Goal: Complete application form

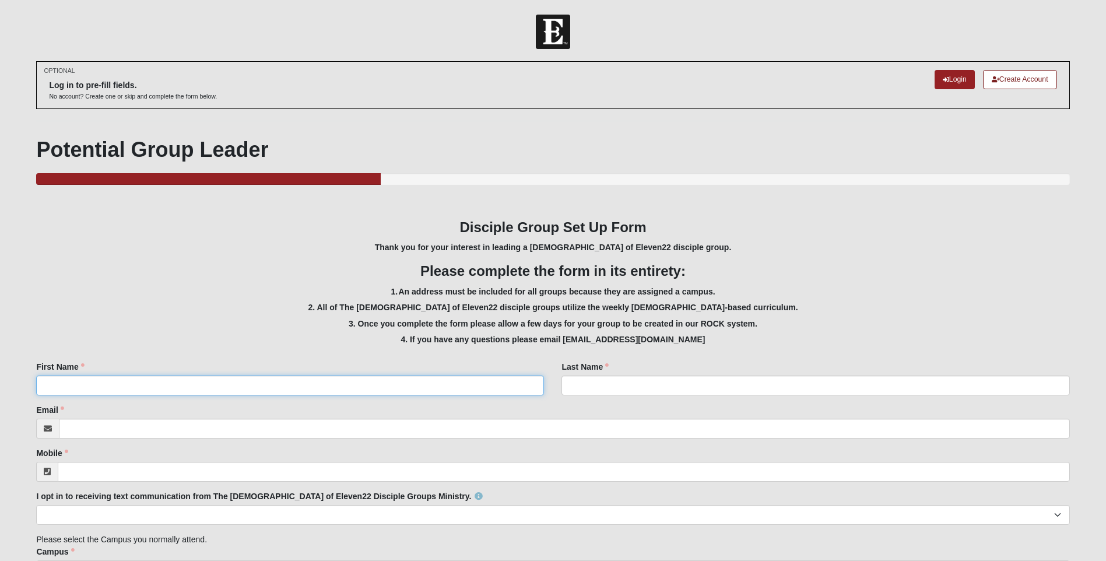
click at [327, 382] on input "First Name" at bounding box center [290, 386] width 508 height 20
type input "[PERSON_NAME]"
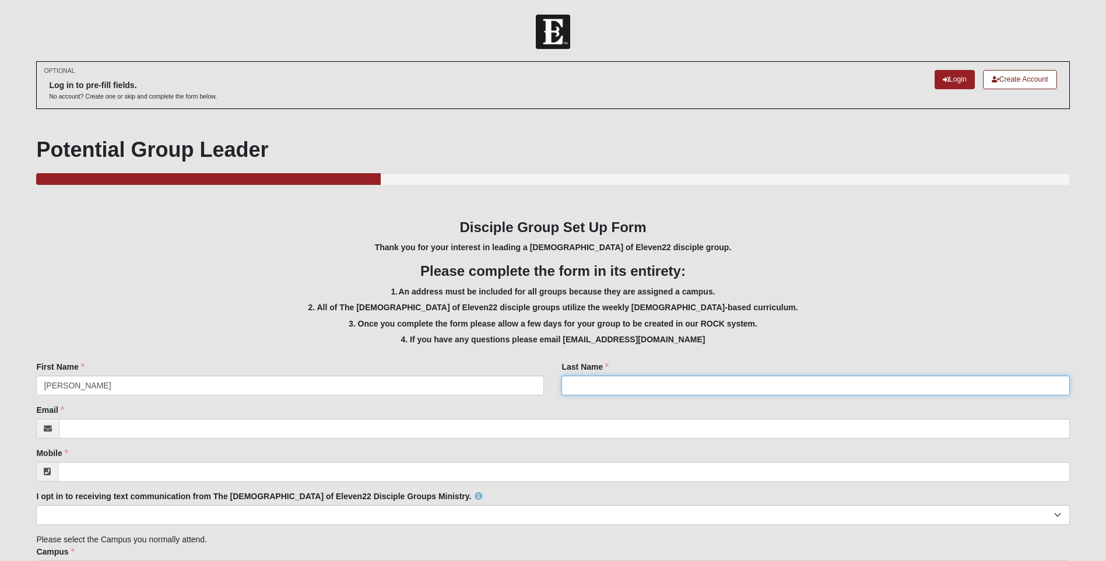
type input "[PERSON_NAME]"
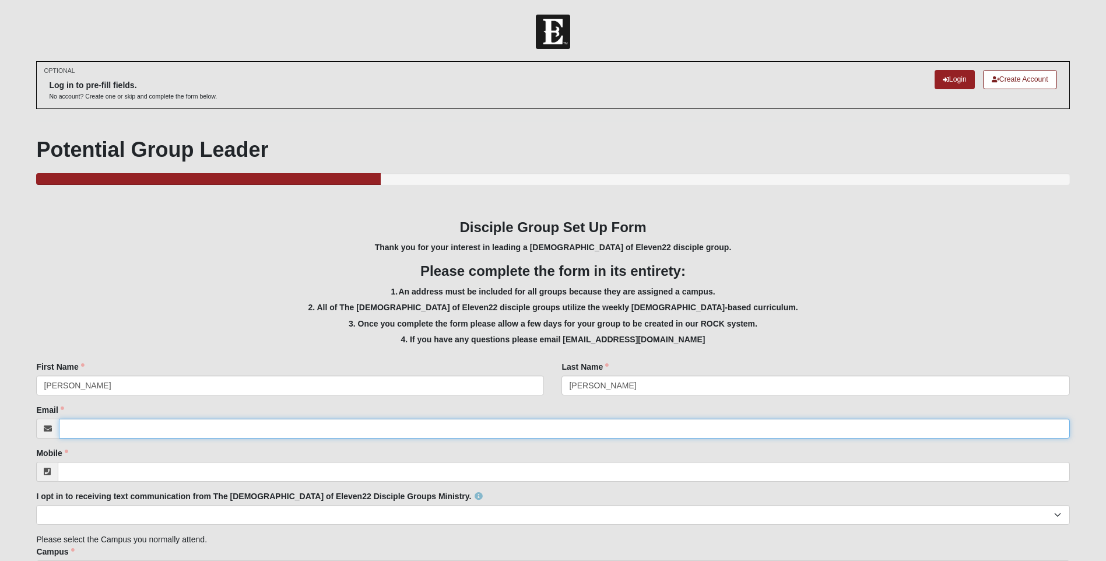
type input "[EMAIL_ADDRESS][DOMAIN_NAME]"
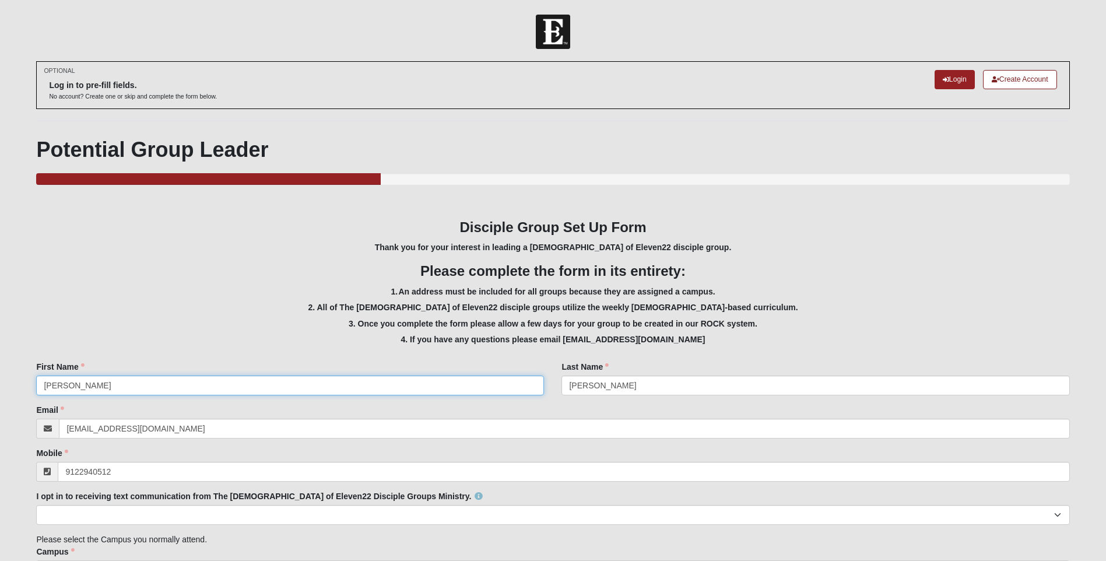
type input "(912) 294-0512"
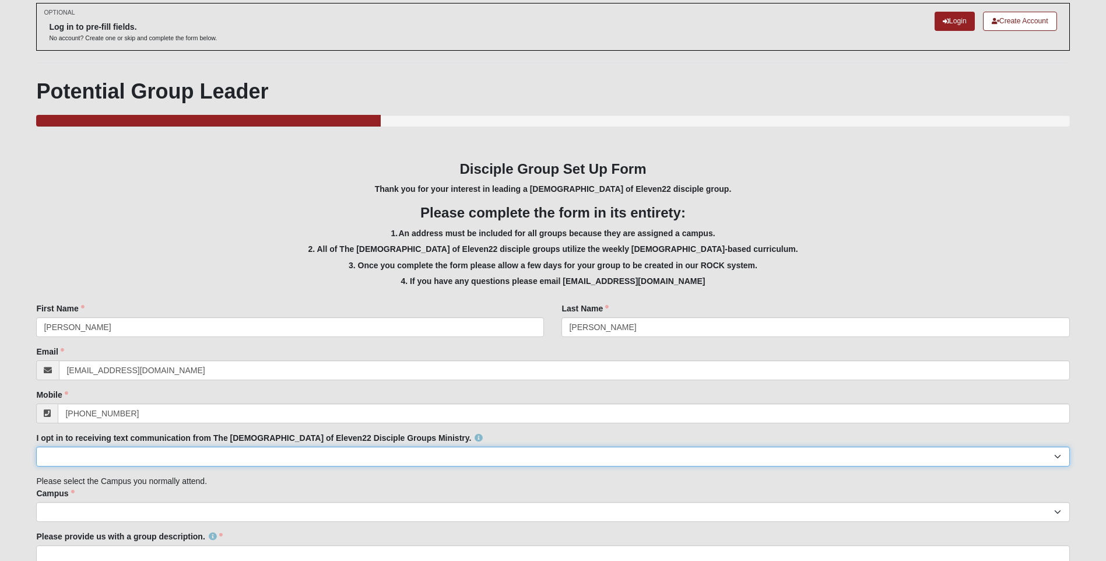
click at [232, 455] on select "Yes No" at bounding box center [552, 457] width 1033 height 20
select select "Yes"
click at [36, 447] on select "Yes No" at bounding box center [552, 457] width 1033 height 20
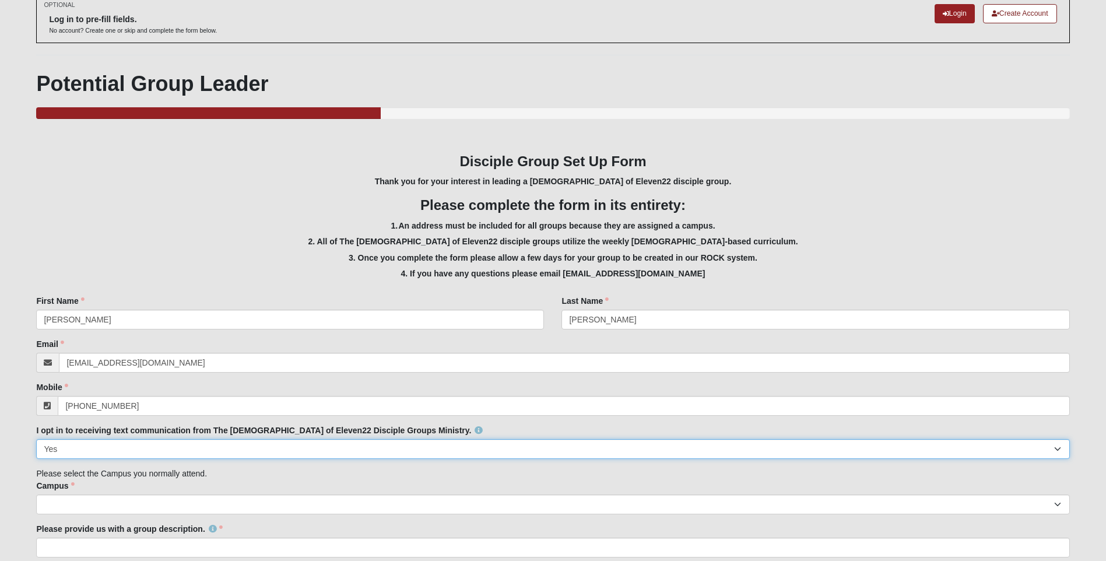
scroll to position [117, 0]
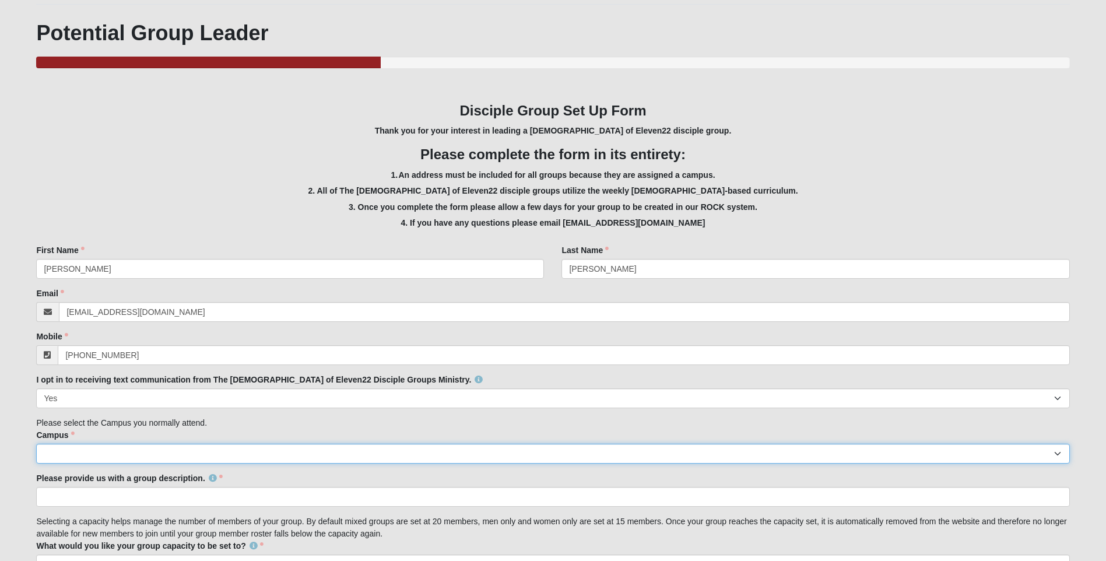
click at [192, 455] on select "Arlington Baymeadows Eleven22 Online Fleming Island Jesup Mandarin North Jax Or…" at bounding box center [552, 454] width 1033 height 20
select select "12"
click at [36, 444] on select "Arlington Baymeadows Eleven22 Online Fleming Island Jesup Mandarin North Jax Or…" at bounding box center [552, 454] width 1033 height 20
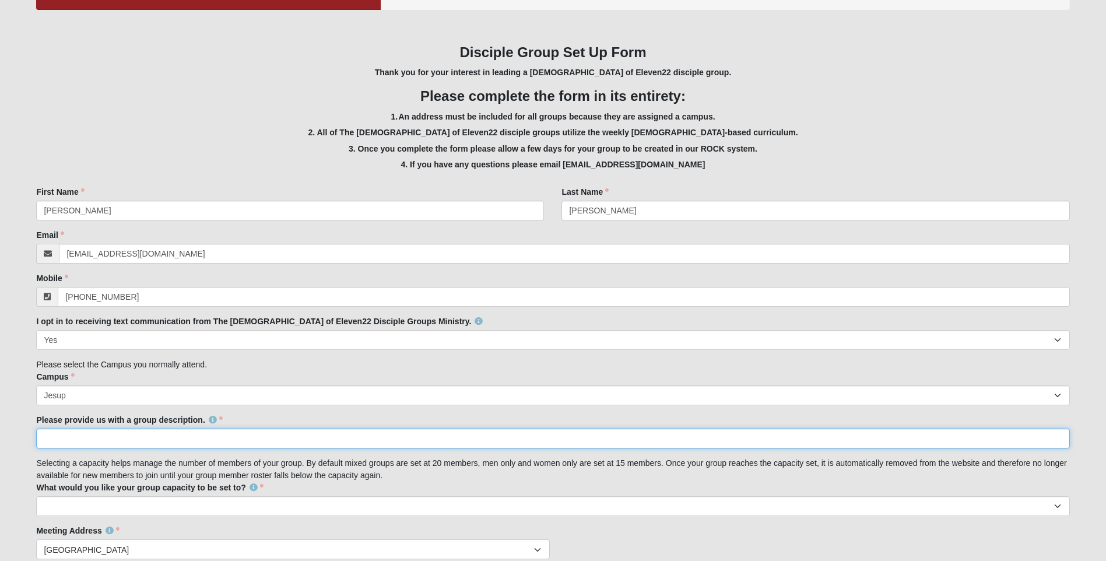
click at [142, 443] on input "Please provide us with a group description." at bounding box center [552, 439] width 1033 height 20
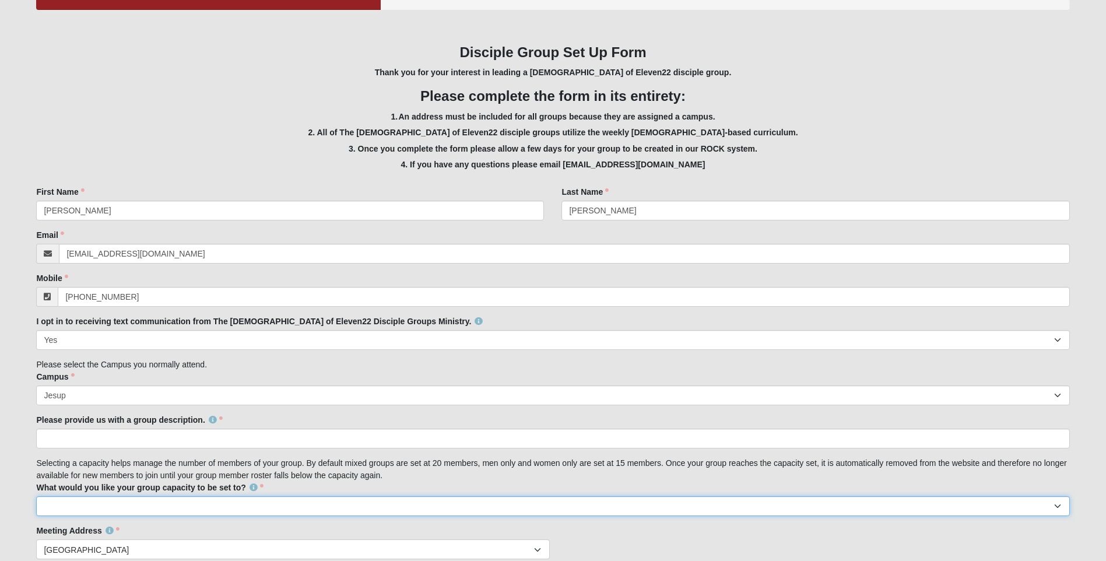
click at [115, 506] on select "10 15 20 25" at bounding box center [552, 506] width 1033 height 20
select select "15"
click at [36, 496] on select "10 15 20 25" at bounding box center [552, 506] width 1033 height 20
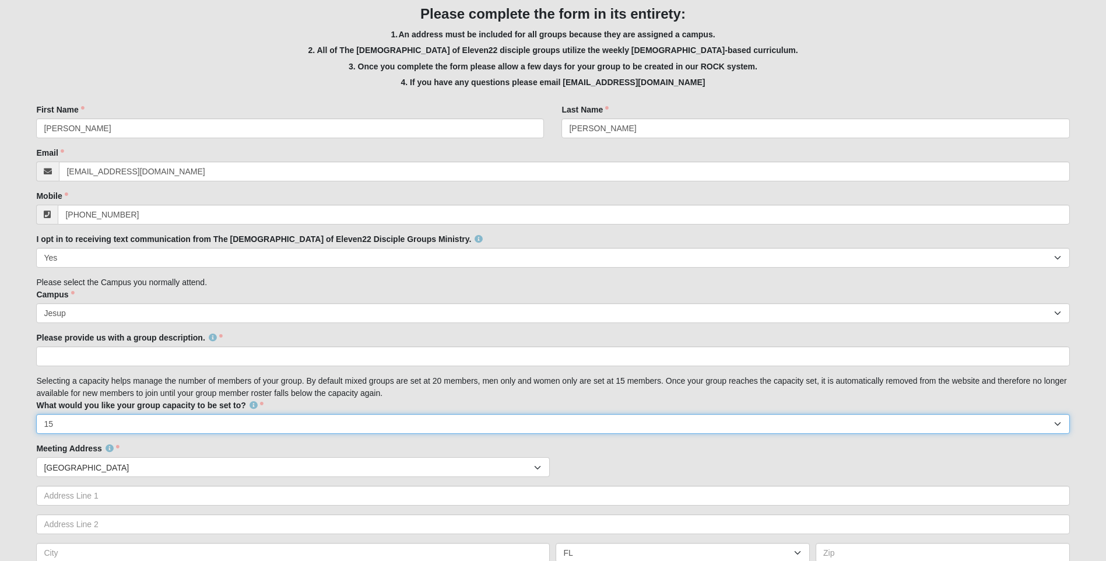
scroll to position [292, 0]
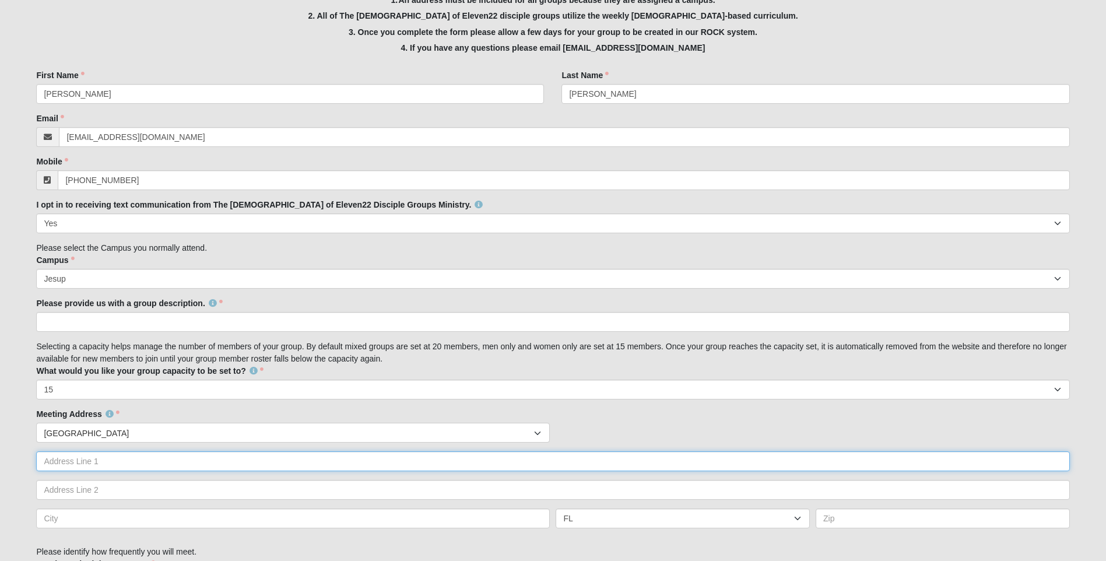
click at [159, 461] on input "text" at bounding box center [552, 461] width 1033 height 20
type input "6330 Holmesville Road"
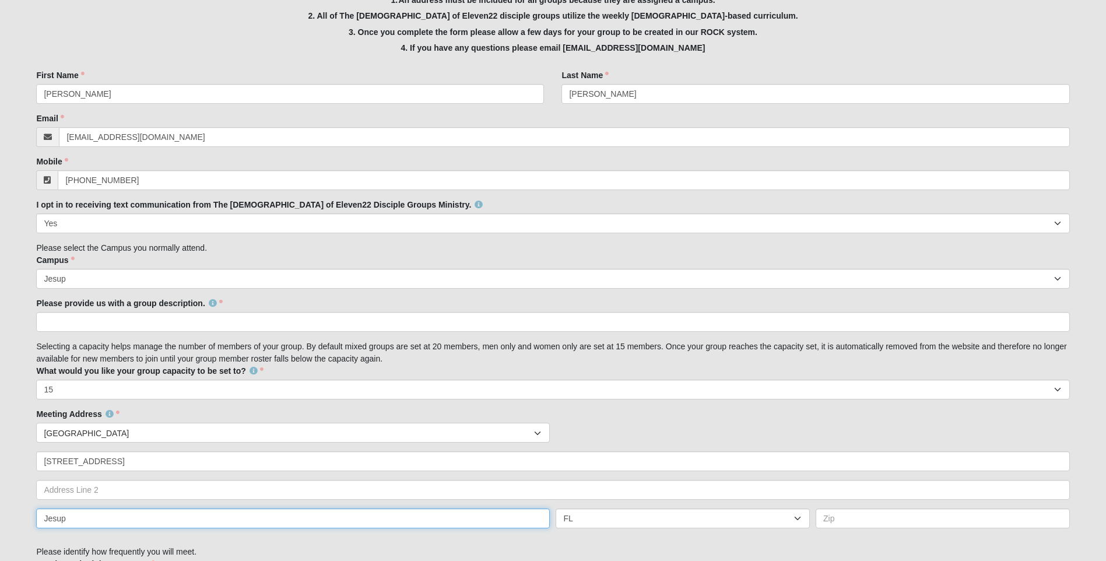
type input "Jesup"
select select "GA"
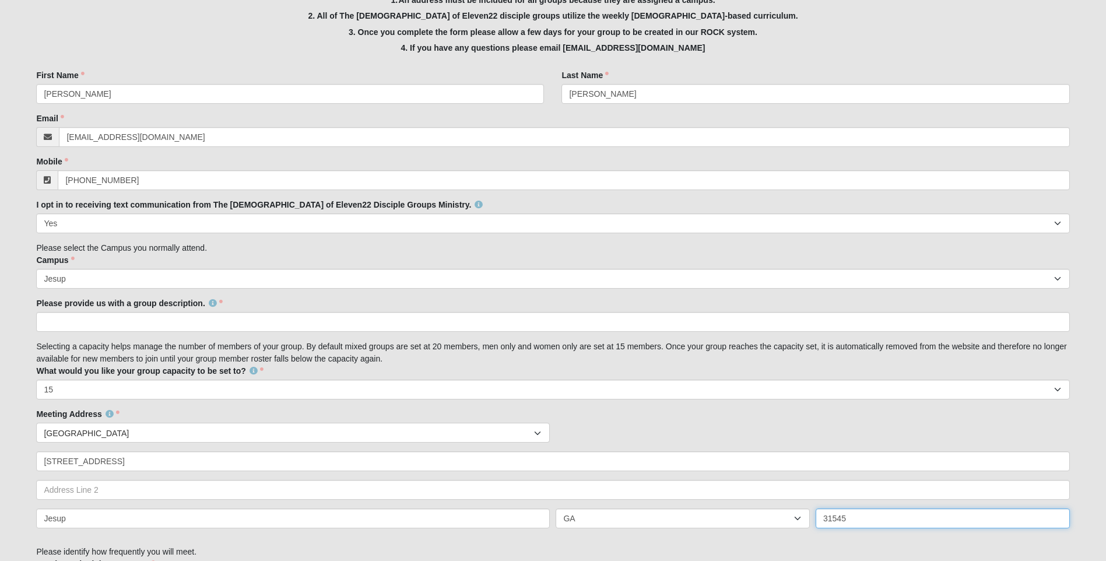
type input "31545"
click at [721, 431] on div "Countries United States ------------------------ Afghanistan Aland Islands Alba…" at bounding box center [552, 433] width 1039 height 20
click at [110, 324] on input "Please provide us with a group description." at bounding box center [552, 322] width 1033 height 20
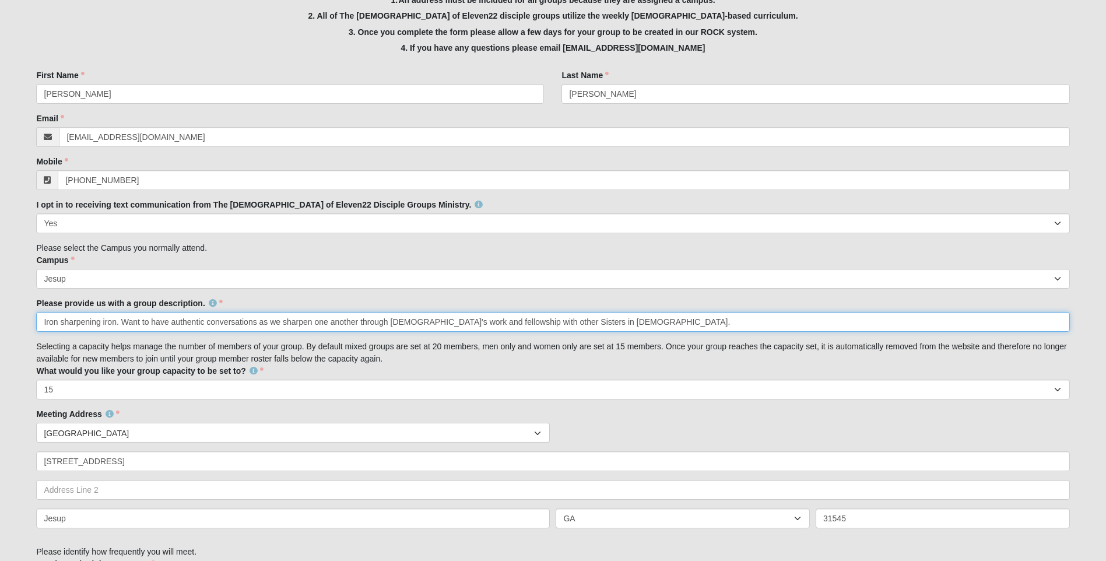
click at [430, 321] on input "Iron sharpening iron. Want to have authentic conversations as we sharpen one an…" at bounding box center [552, 322] width 1033 height 20
click at [587, 320] on input "Iron sharpening iron. Want to have authentic conversations as we sharpen one an…" at bounding box center [552, 322] width 1033 height 20
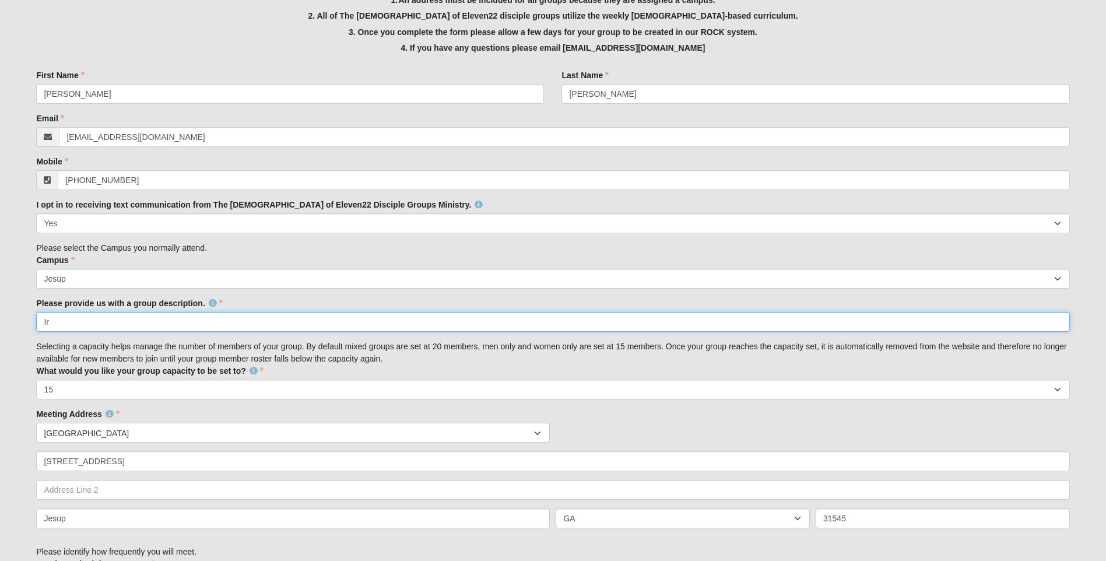
type input "I"
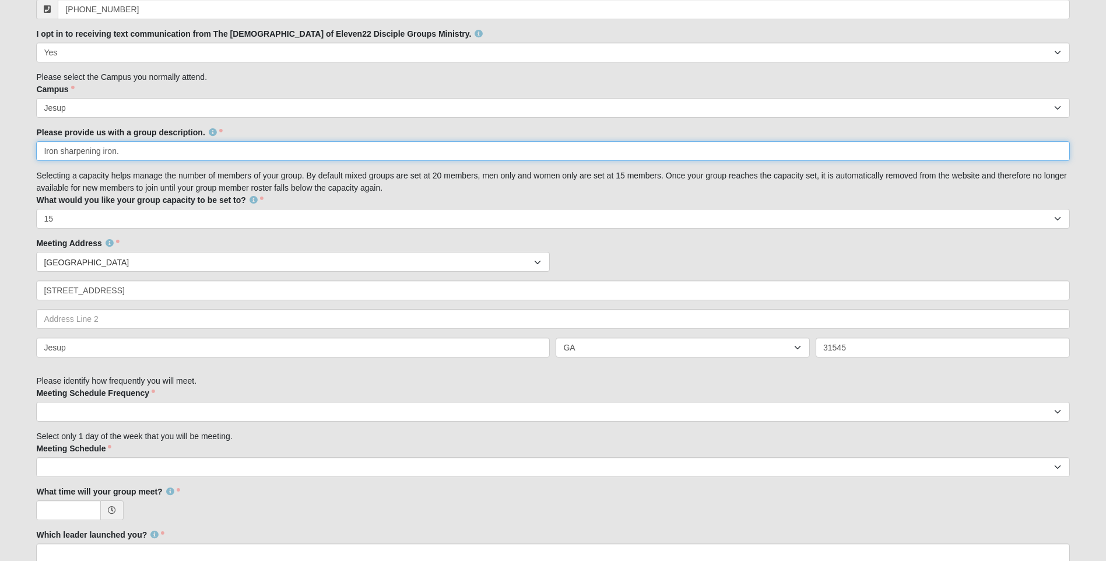
scroll to position [467, 0]
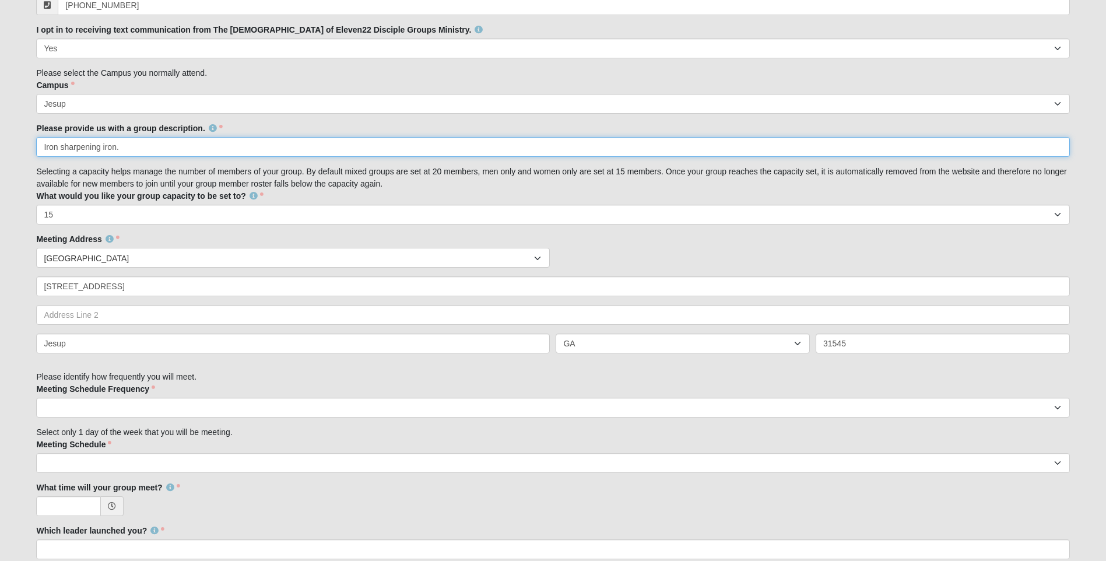
type input "Iron sharpening iron."
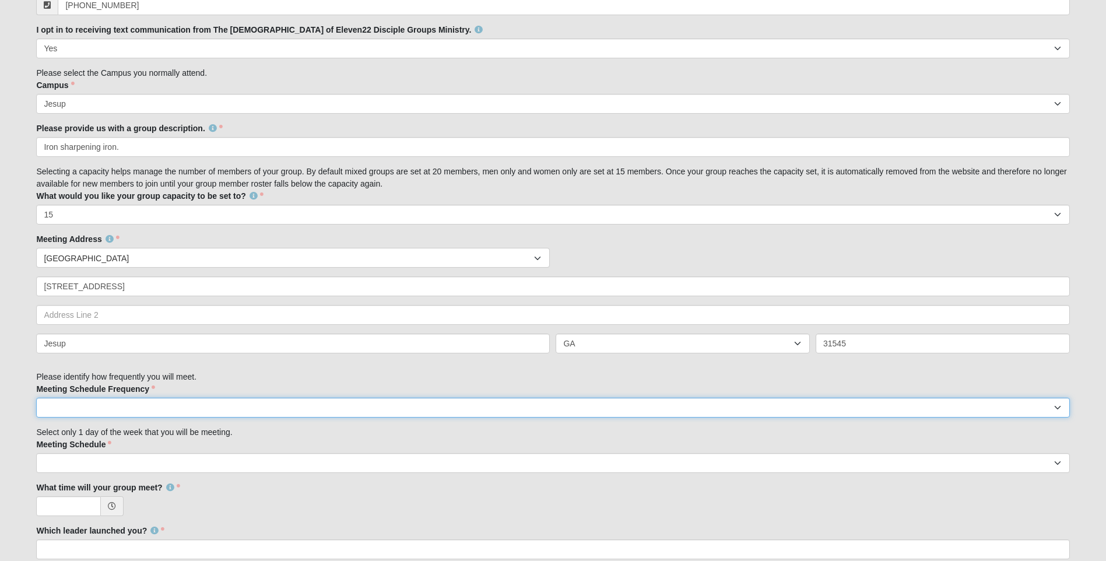
click at [66, 416] on select "weekly biweekly monthly" at bounding box center [552, 408] width 1033 height 20
select select "weekly"
click at [36, 398] on select "weekly biweekly monthly" at bounding box center [552, 408] width 1033 height 20
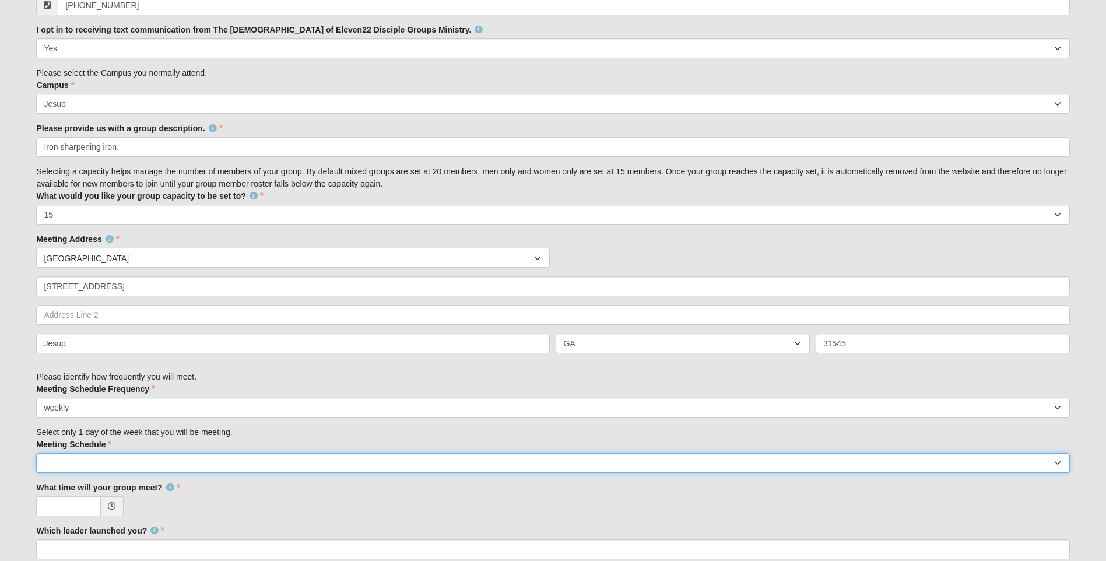
click at [93, 467] on select "Monday Tuesday Wednesday Thursday Friday Saturday Sunday" at bounding box center [552, 463] width 1033 height 20
select select "0"
click at [36, 453] on select "Monday Tuesday Wednesday Thursday Friday Saturday Sunday" at bounding box center [552, 463] width 1033 height 20
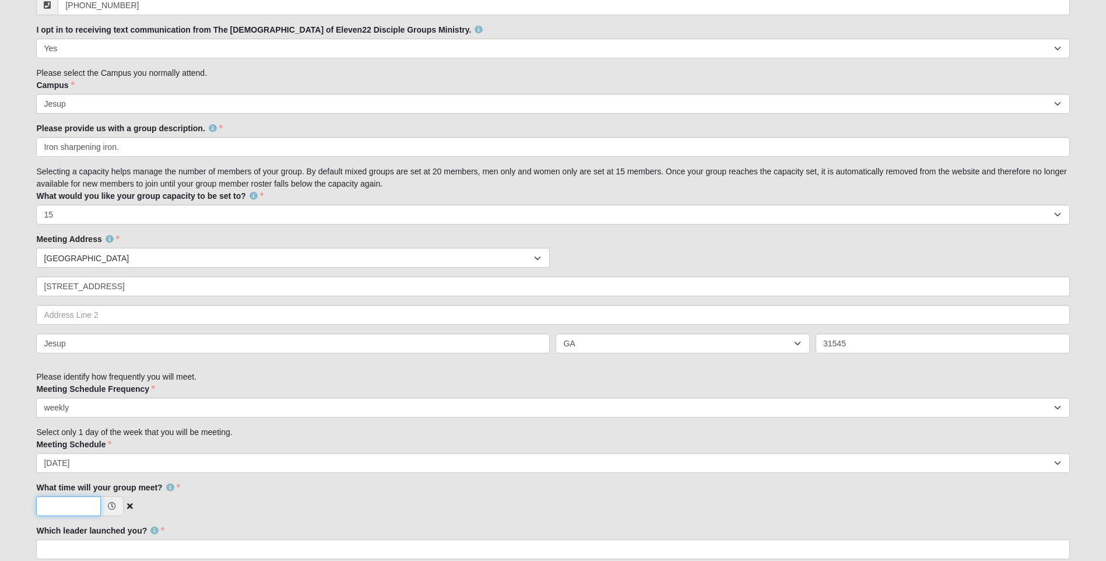
click at [92, 510] on input "What time will your group meet?" at bounding box center [68, 506] width 65 height 20
click at [110, 507] on icon at bounding box center [112, 506] width 8 height 8
type input "12:00 AM"
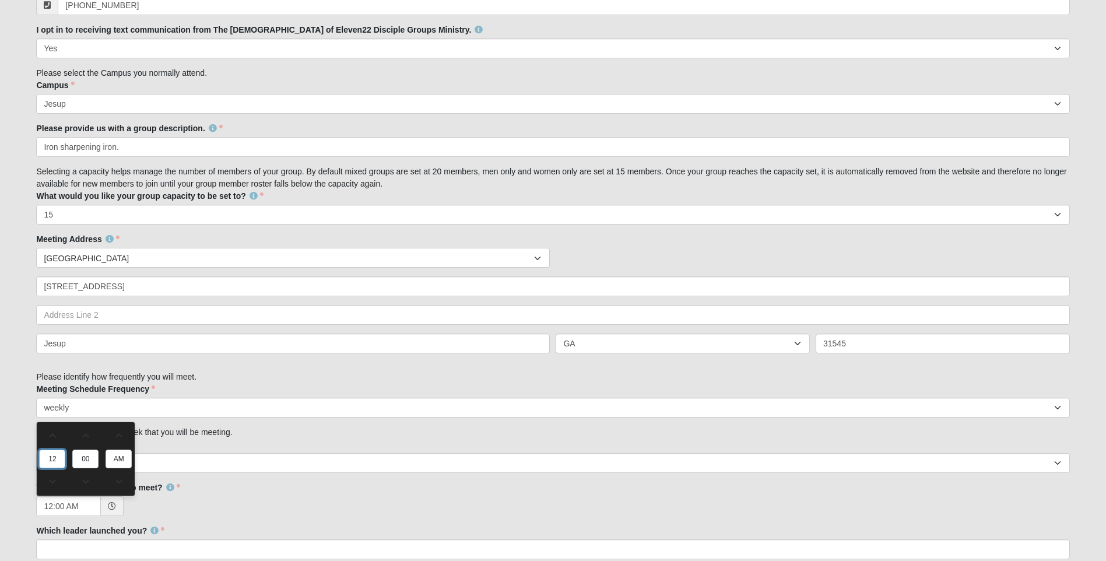
click at [61, 462] on input "12" at bounding box center [52, 459] width 26 height 19
type input "6"
type input "6:00 AM"
type input "6"
click at [89, 456] on input "00" at bounding box center [85, 459] width 26 height 19
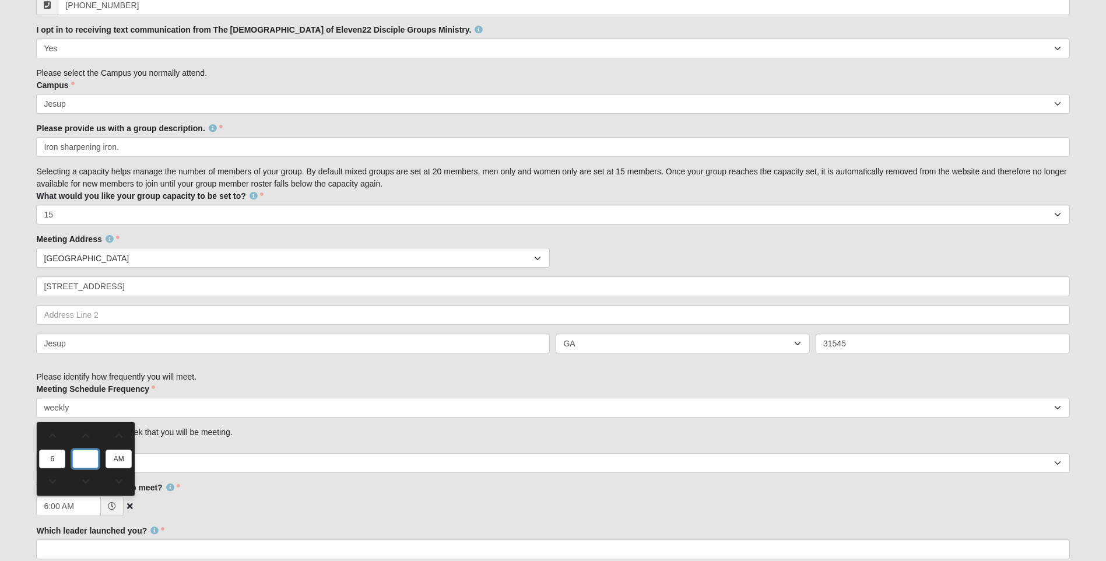
type input "3"
type input "6:03 AM"
type input "30"
type input "6:30 AM"
type input "30"
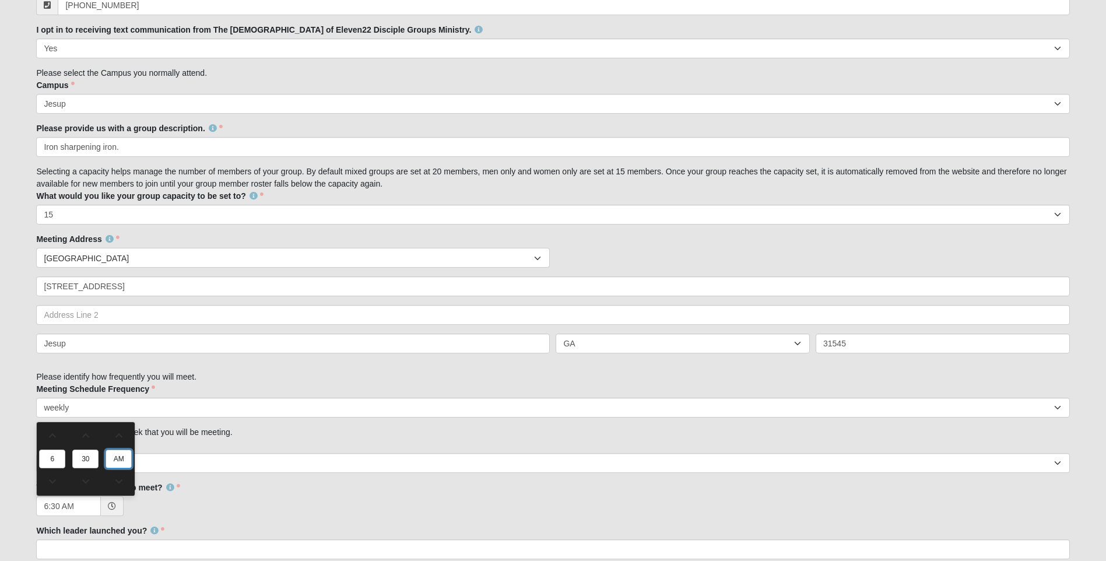
click at [123, 458] on input "AM" at bounding box center [119, 459] width 26 height 19
type input "p"
type input "6:30 PM"
type input "pm"
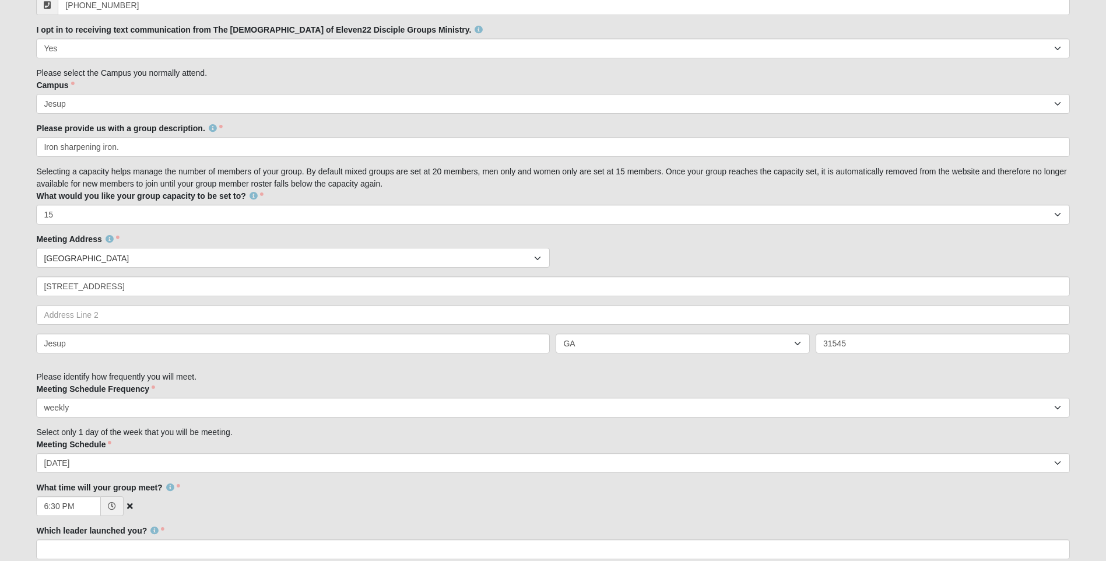
click at [162, 500] on div "6:30 PM" at bounding box center [552, 506] width 1033 height 20
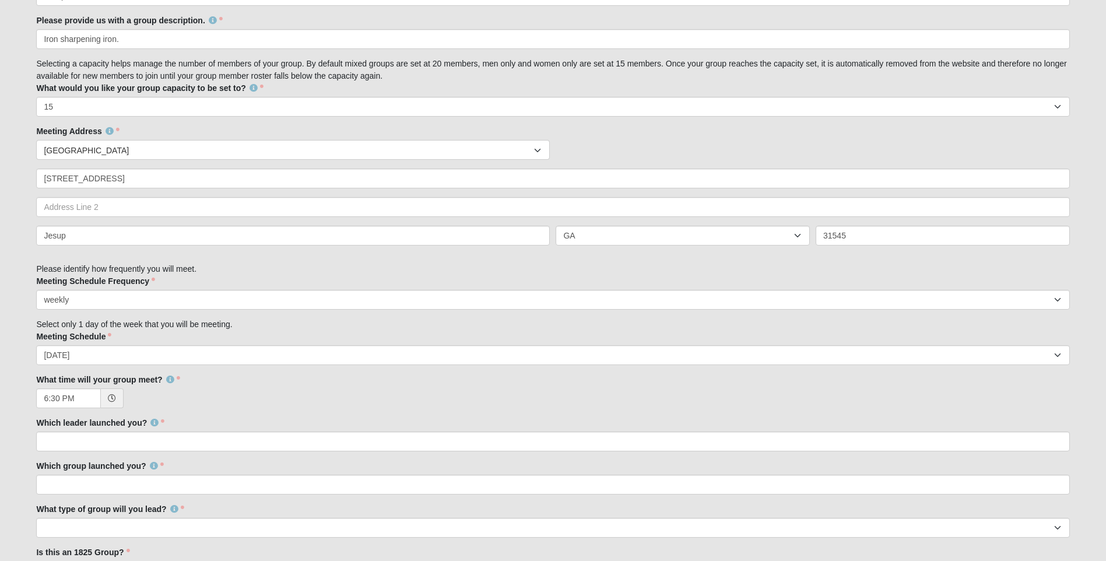
scroll to position [583, 0]
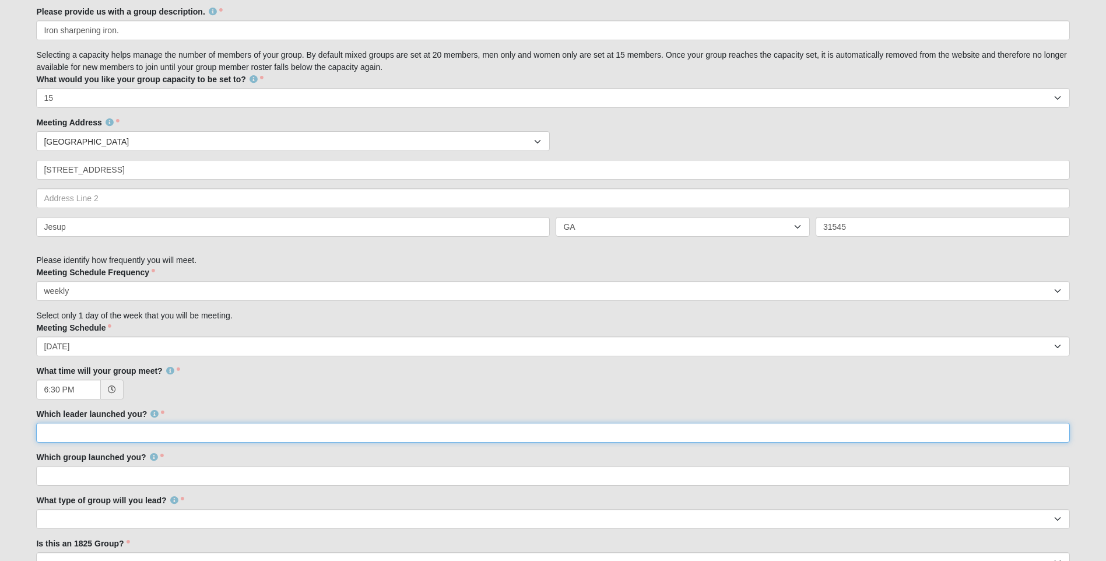
click at [148, 433] on input "Which leader launched you?" at bounding box center [552, 433] width 1033 height 20
click at [141, 434] on input "Kristen Lauer and Deb" at bounding box center [552, 433] width 1033 height 20
type input "Kristen Lauer and Deb Dunckel"
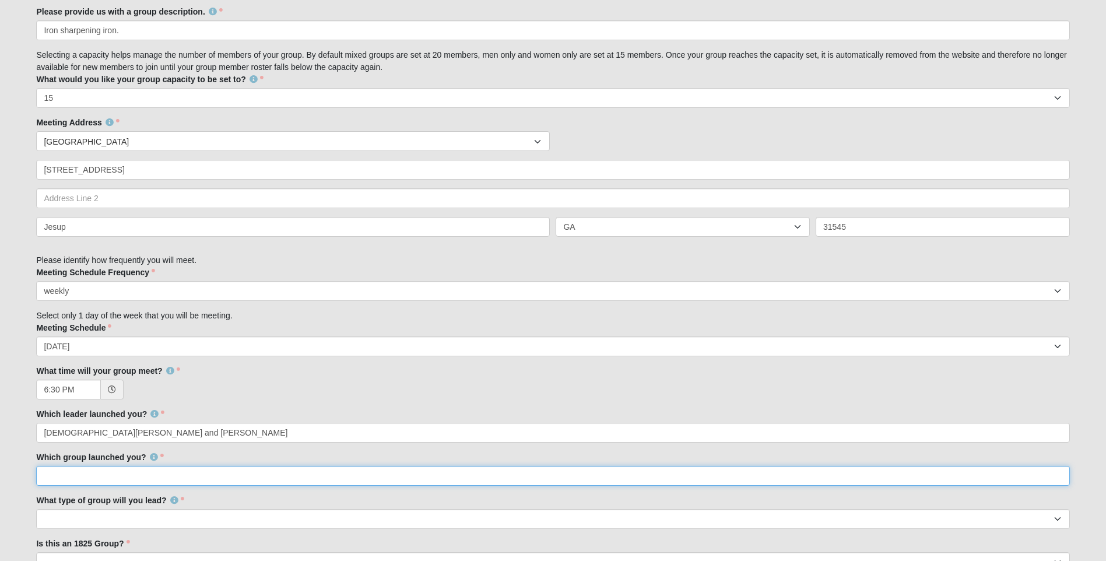
click at [140, 475] on input "Which group launched you?" at bounding box center [552, 476] width 1033 height 20
type input "Online Women's Lauer 32097"
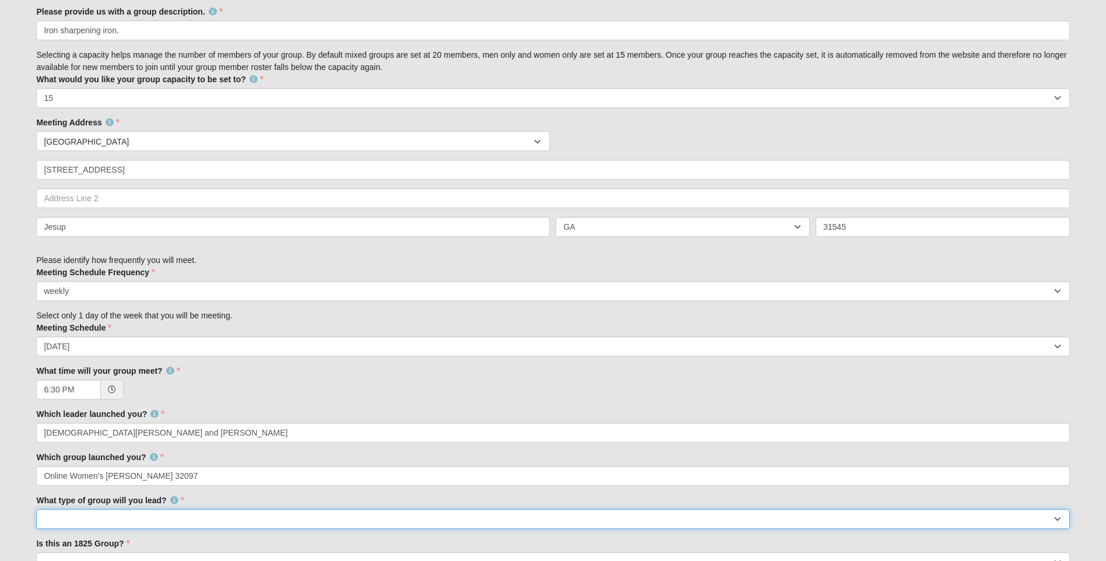
click at [147, 520] on select "Mens Womens Mixed" at bounding box center [552, 519] width 1033 height 20
select select "1F90574A-4510-469F-BDE5-929B0B570BE6"
click at [36, 509] on select "Mens Womens Mixed" at bounding box center [552, 519] width 1033 height 20
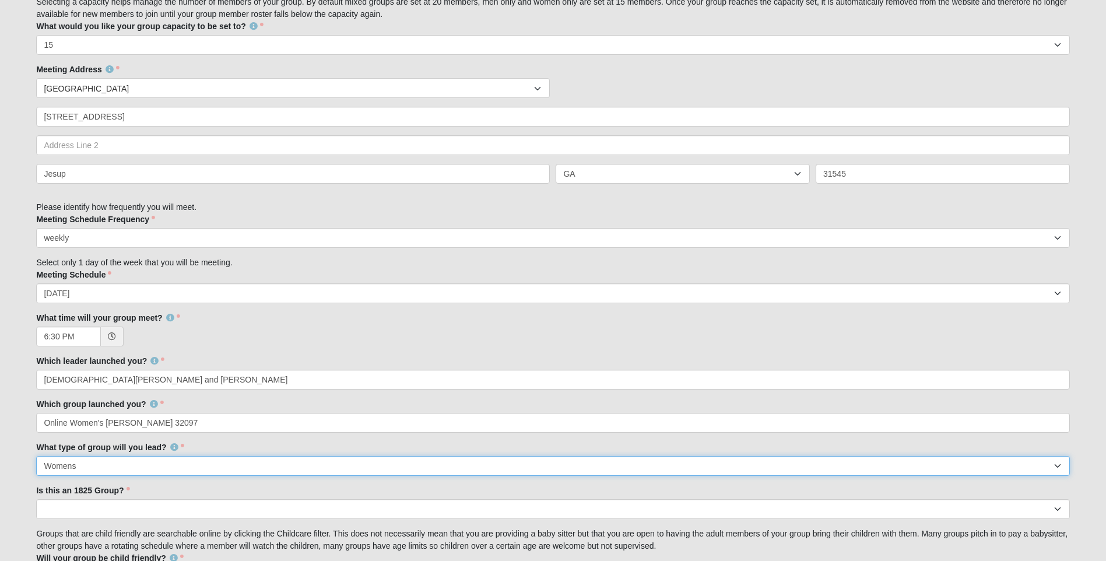
scroll to position [700, 0]
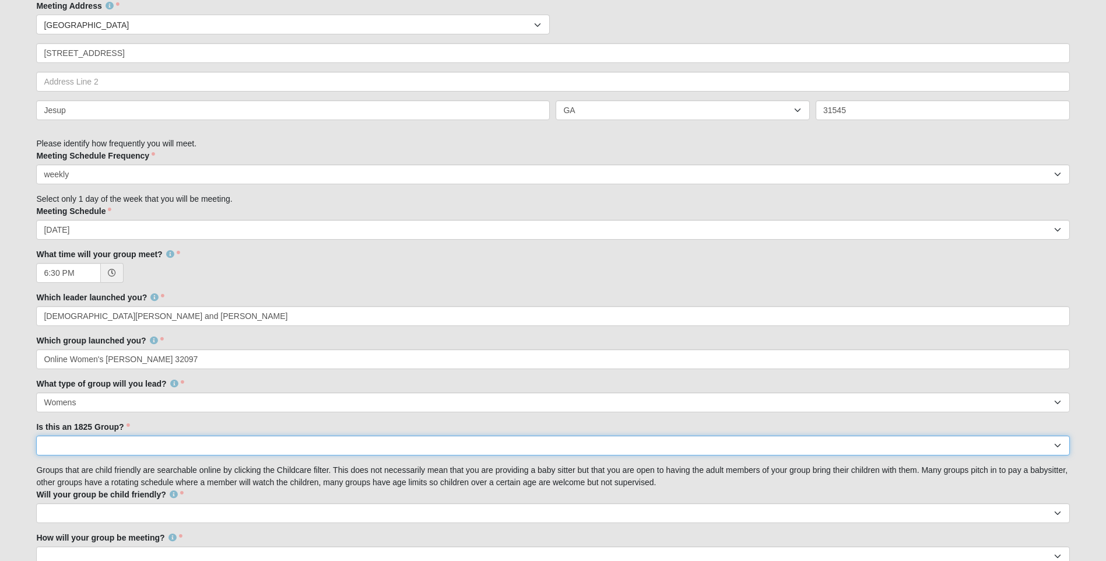
click at [103, 444] on select "No Yes" at bounding box center [552, 446] width 1033 height 20
select select "False"
click at [36, 436] on select "No Yes" at bounding box center [552, 446] width 1033 height 20
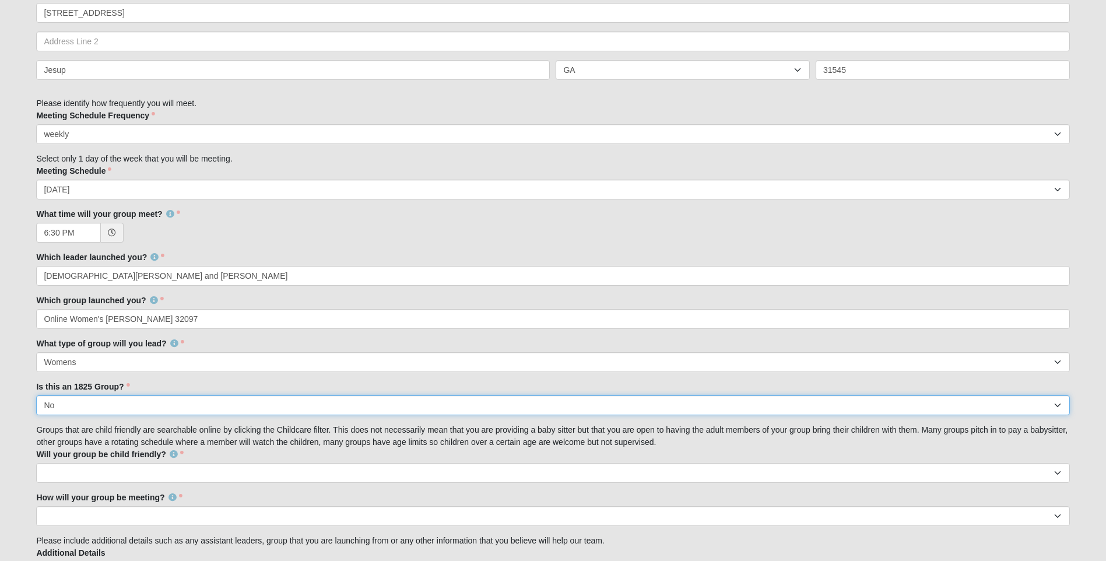
scroll to position [758, 0]
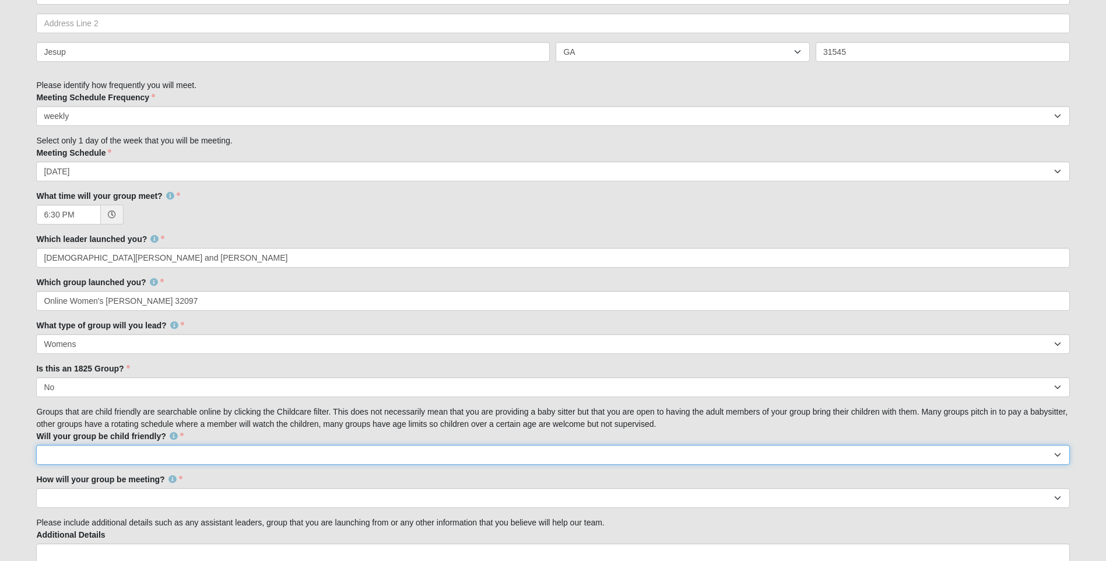
click at [1060, 457] on select "No Yes" at bounding box center [552, 455] width 1033 height 20
select select "True"
click at [36, 445] on select "No Yes" at bounding box center [552, 455] width 1033 height 20
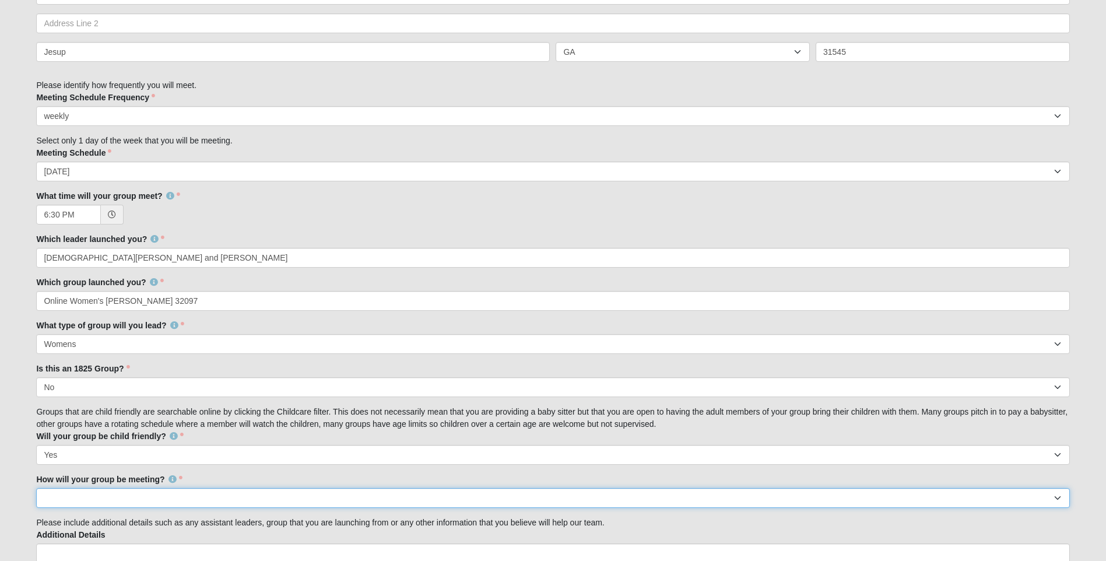
click at [1057, 502] on select "In Person Virtual" at bounding box center [552, 498] width 1033 height 20
select select "1597"
click at [36, 488] on select "In Person Virtual" at bounding box center [552, 498] width 1033 height 20
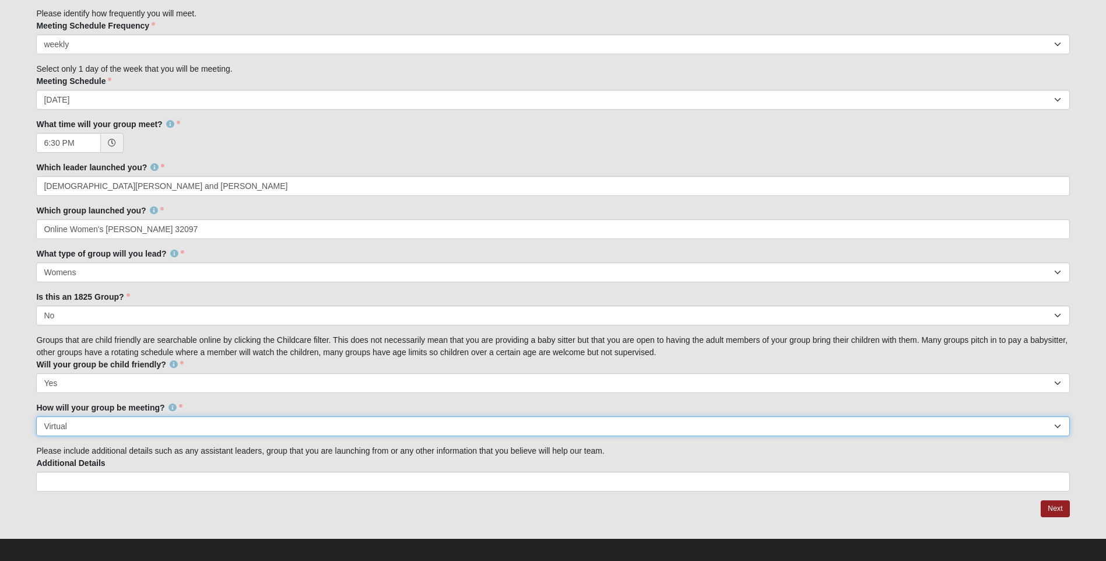
scroll to position [837, 0]
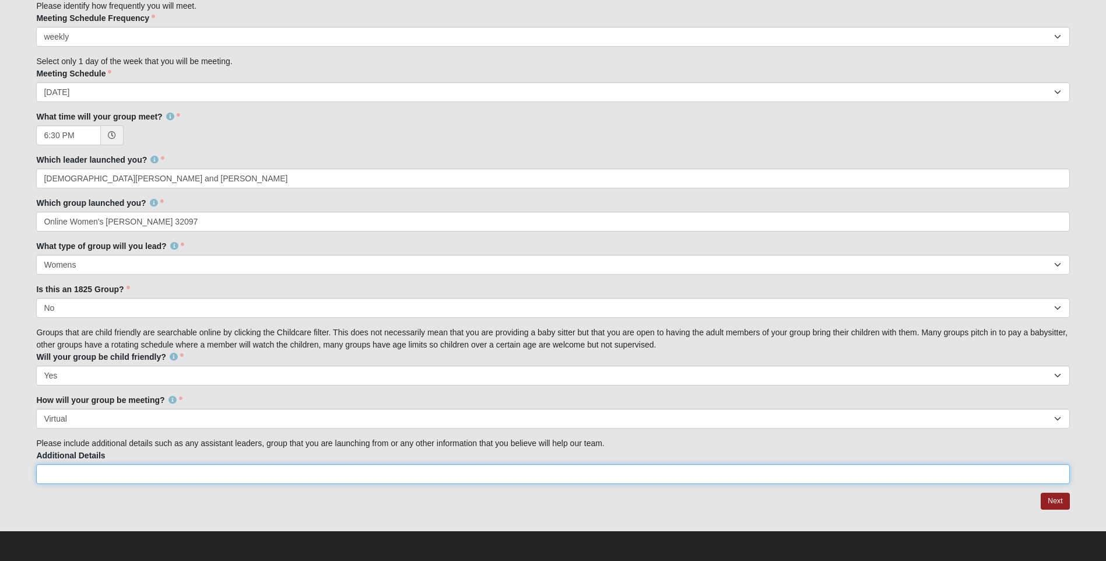
click at [109, 475] on input "Additional Details" at bounding box center [552, 474] width 1033 height 20
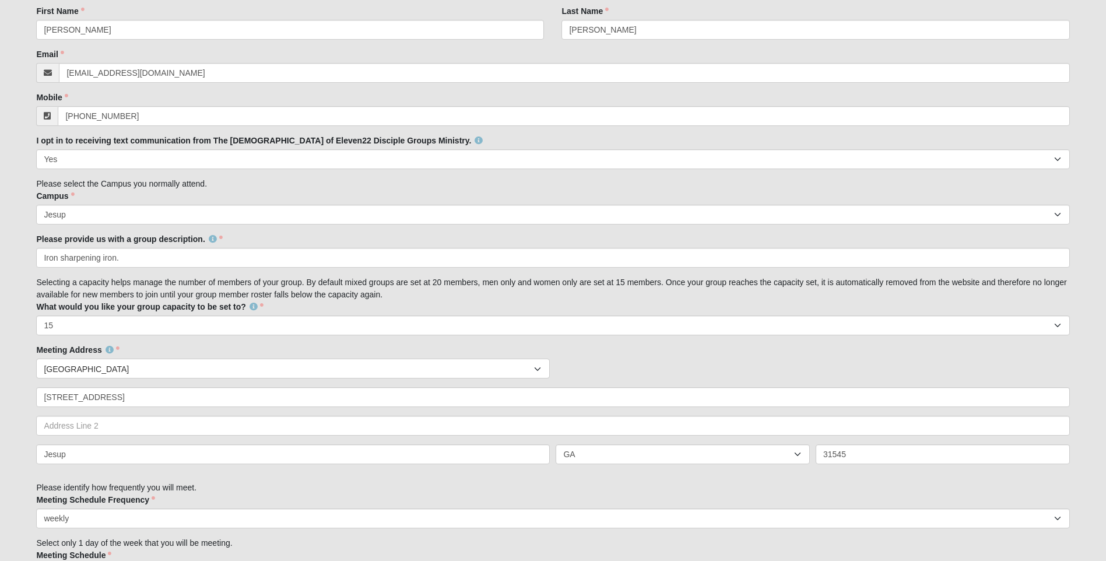
scroll to position [371, 0]
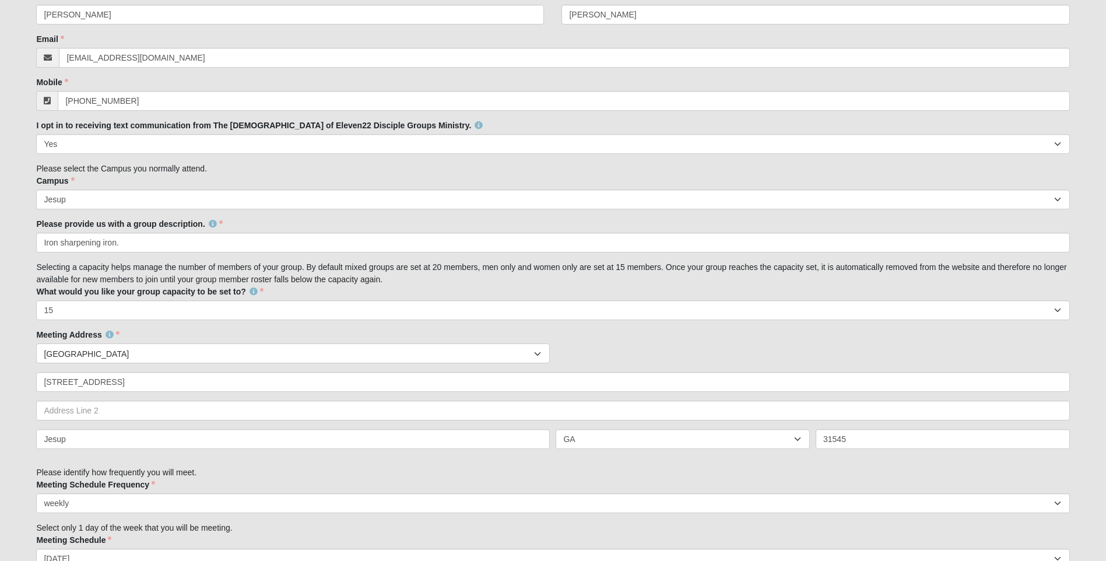
type input "I covet whoever is reading this prayers:)"
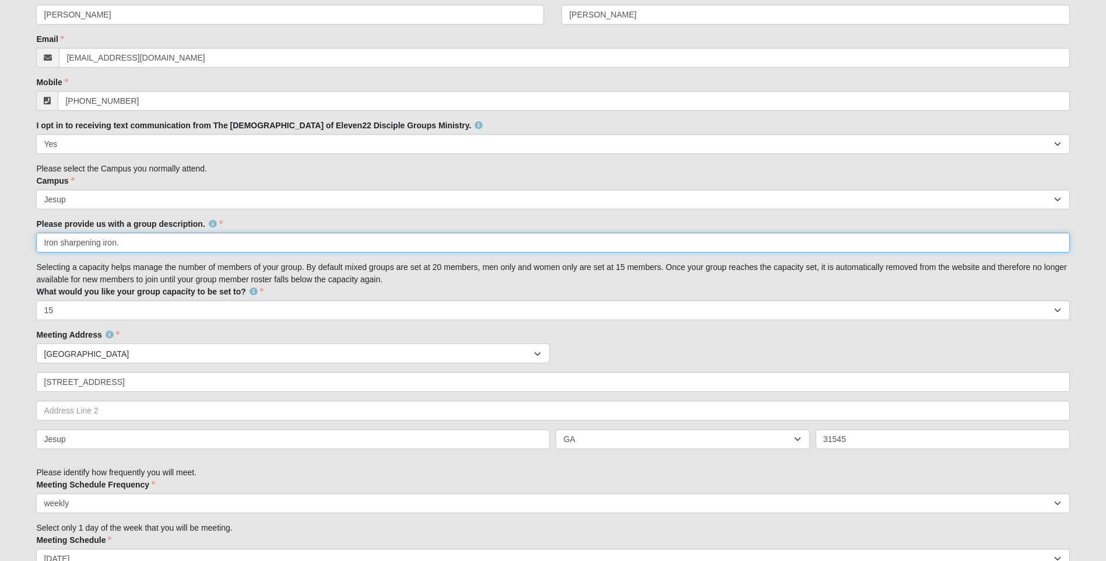
click at [120, 243] on input "Iron sharpening iron." at bounding box center [552, 243] width 1033 height 20
click at [180, 243] on input "Iron sharpening iron.: Proverbs 27:17 You use steel to sharpen steel, and one f…" at bounding box center [552, 243] width 1033 height 20
click at [517, 241] on input "Iron sharpening iron.: Proverbs 27:17 (The Message Bible version) You use steel…" at bounding box center [552, 243] width 1033 height 20
click at [519, 245] on input "Iron sharpening iron.: Proverbs 27:17 (The Message Bible version) You use steel…" at bounding box center [552, 243] width 1033 height 20
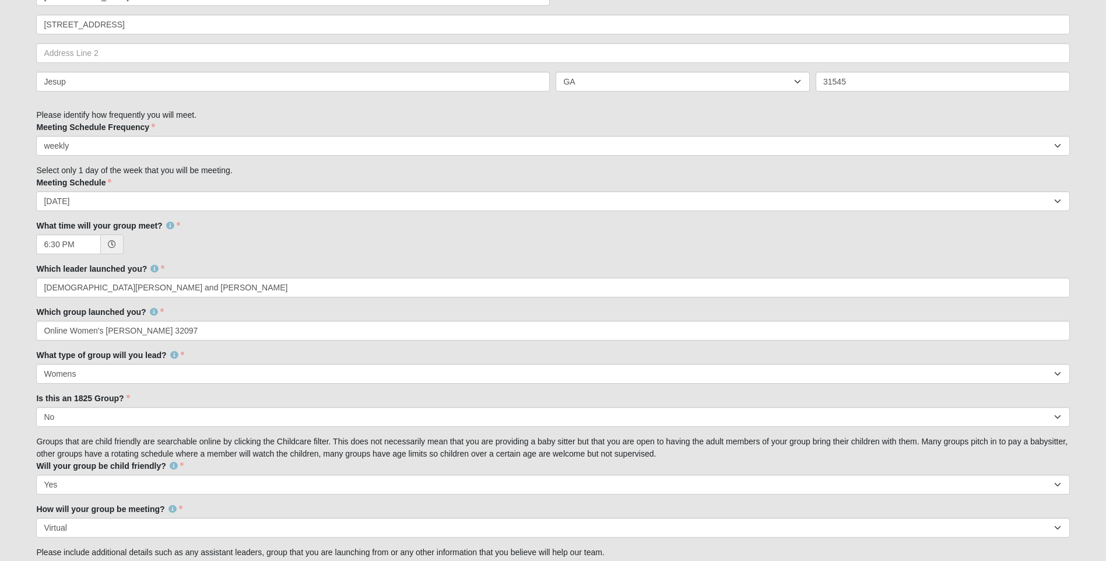
scroll to position [837, 0]
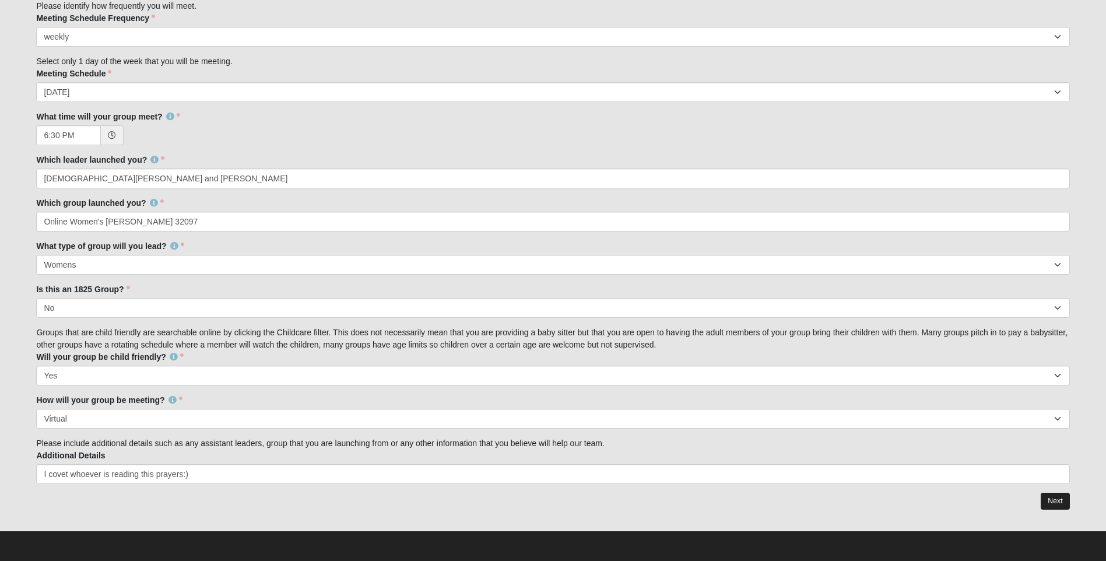
type input "Iron sharpening iron.: Proverbs 27:17 (The Message Bible version) You use steel…"
click at [1060, 498] on link "Next" at bounding box center [1055, 501] width 29 height 17
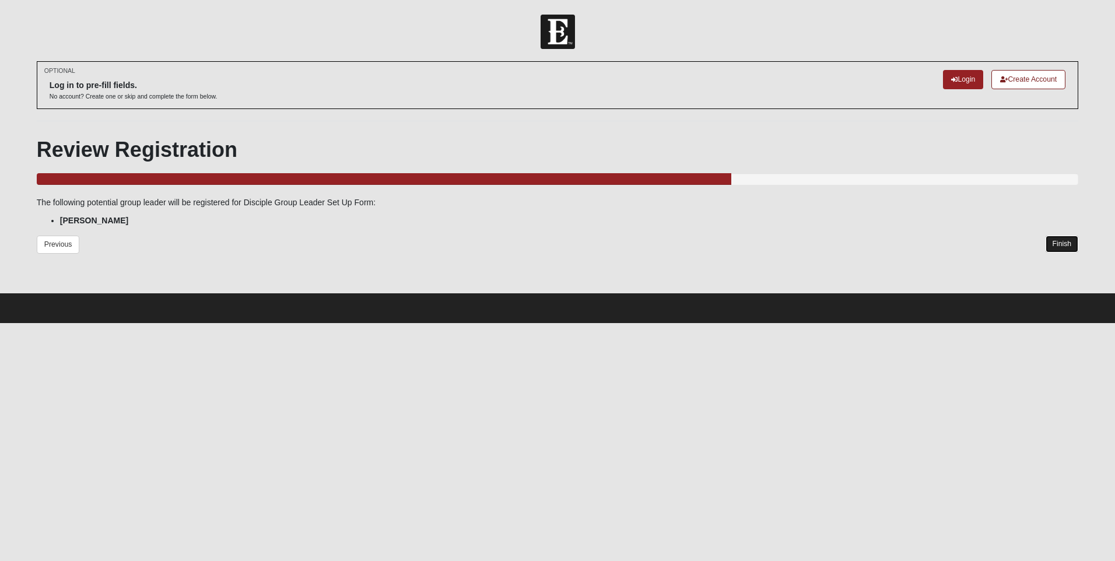
click at [1062, 248] on link "Finish" at bounding box center [1062, 244] width 33 height 17
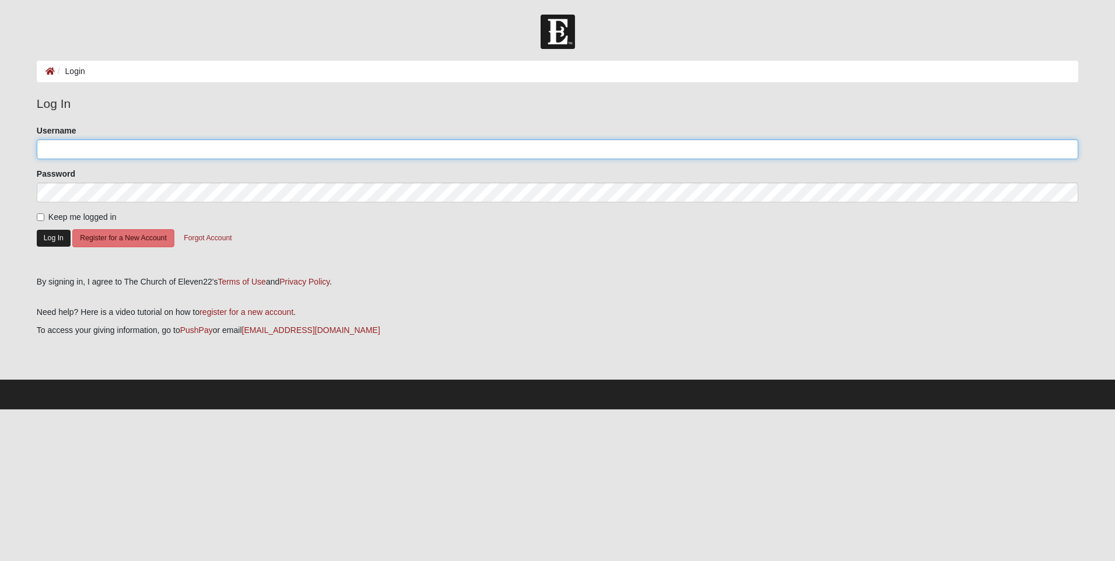
type input "[EMAIL_ADDRESS][DOMAIN_NAME]"
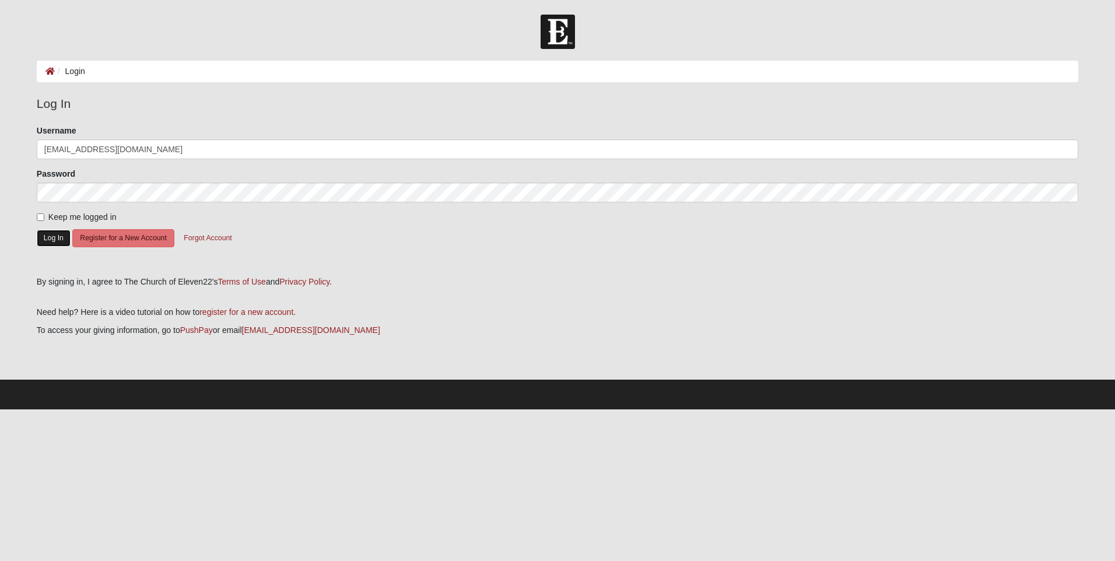
click at [60, 238] on button "Log In" at bounding box center [54, 238] width 34 height 17
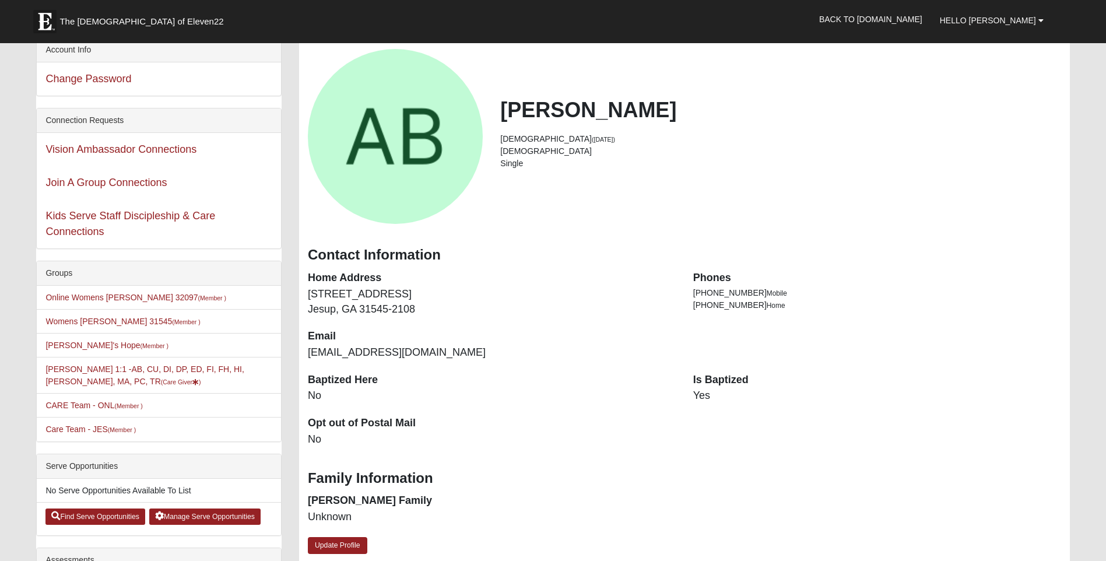
scroll to position [58, 0]
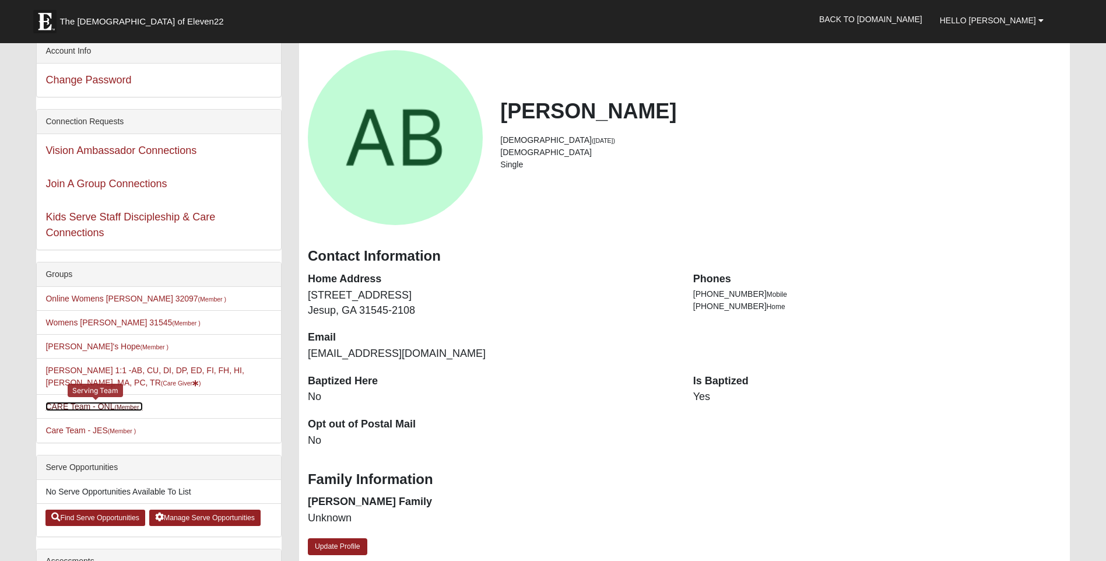
click at [109, 404] on link "CARE Team - ONL (Member )" at bounding box center [93, 406] width 97 height 9
